Goal: Information Seeking & Learning: Learn about a topic

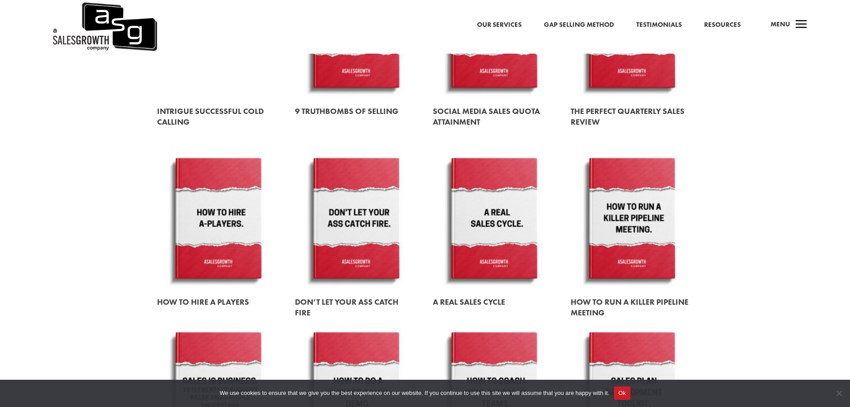
scroll to position [714, 0]
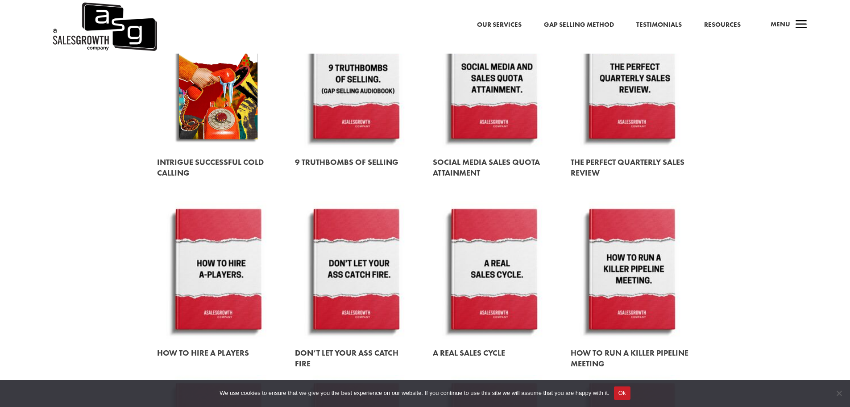
click at [192, 163] on link at bounding box center [218, 167] width 122 height 36
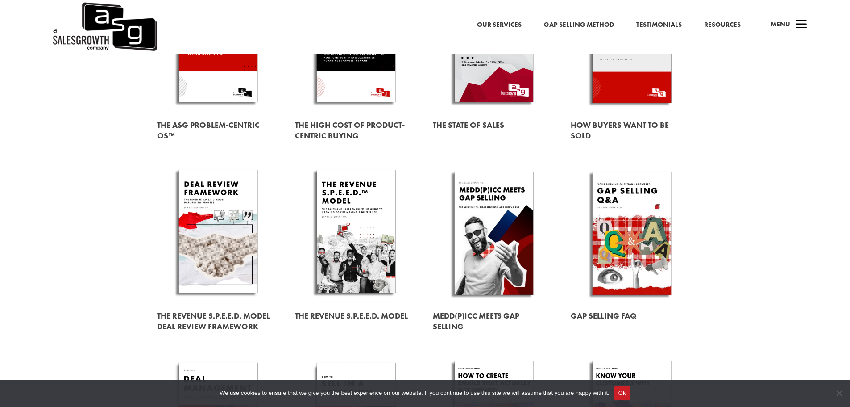
scroll to position [45, 0]
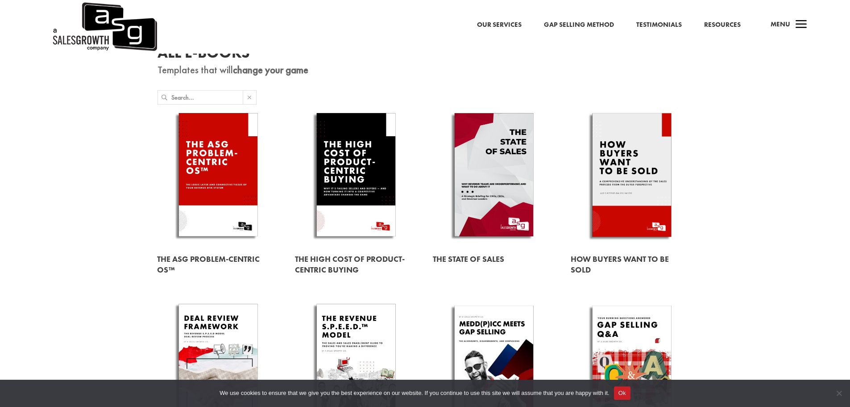
click at [483, 256] on link at bounding box center [494, 258] width 122 height 25
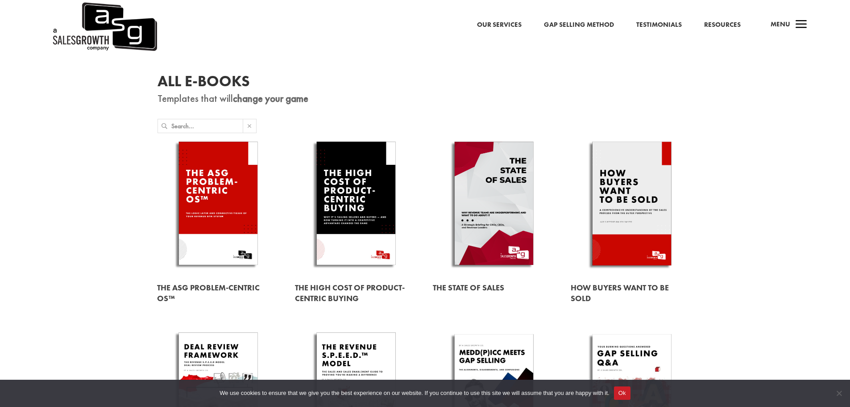
scroll to position [0, 0]
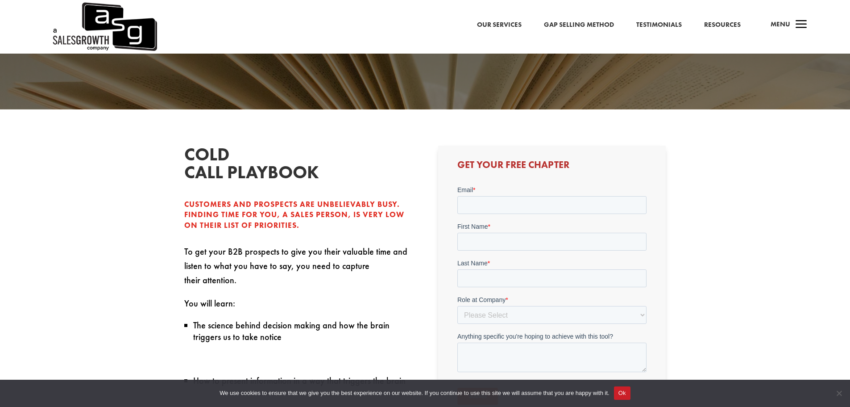
scroll to position [45, 0]
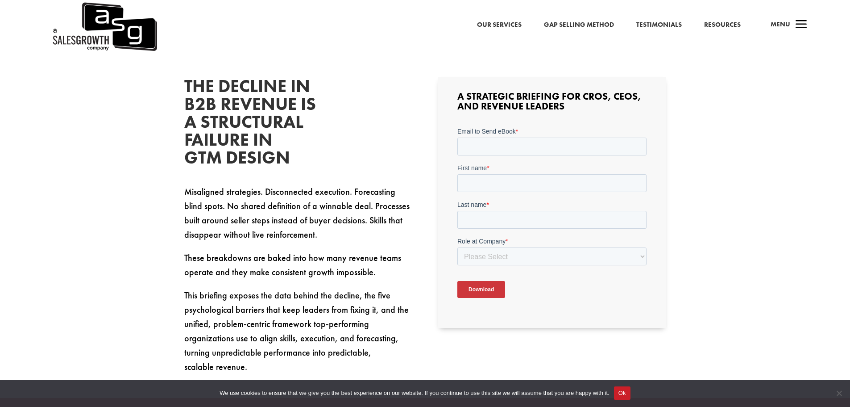
scroll to position [89, 0]
